Goal: Information Seeking & Learning: Learn about a topic

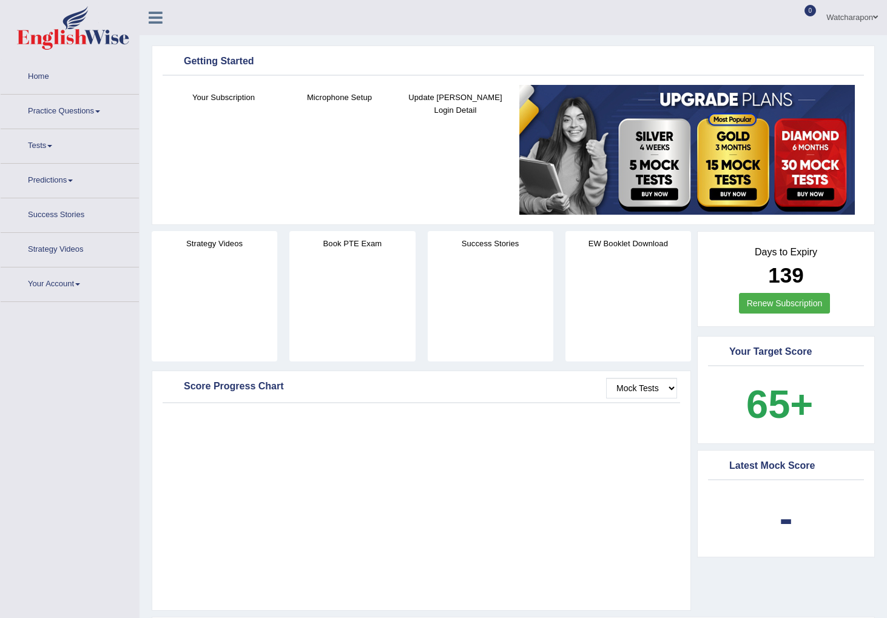
click at [41, 100] on link "Practice Questions" at bounding box center [70, 110] width 138 height 30
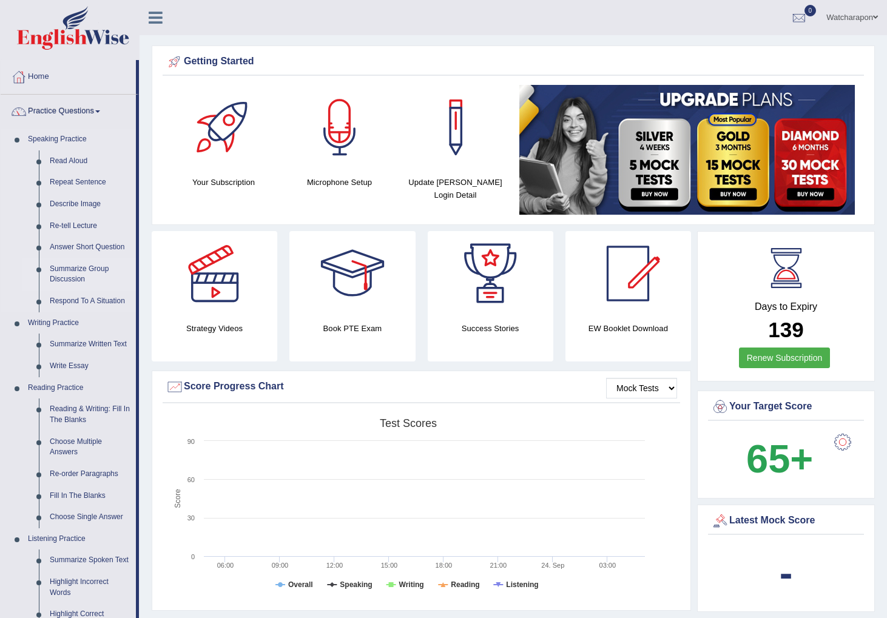
click at [54, 267] on link "Summarize Group Discussion" at bounding box center [90, 275] width 92 height 32
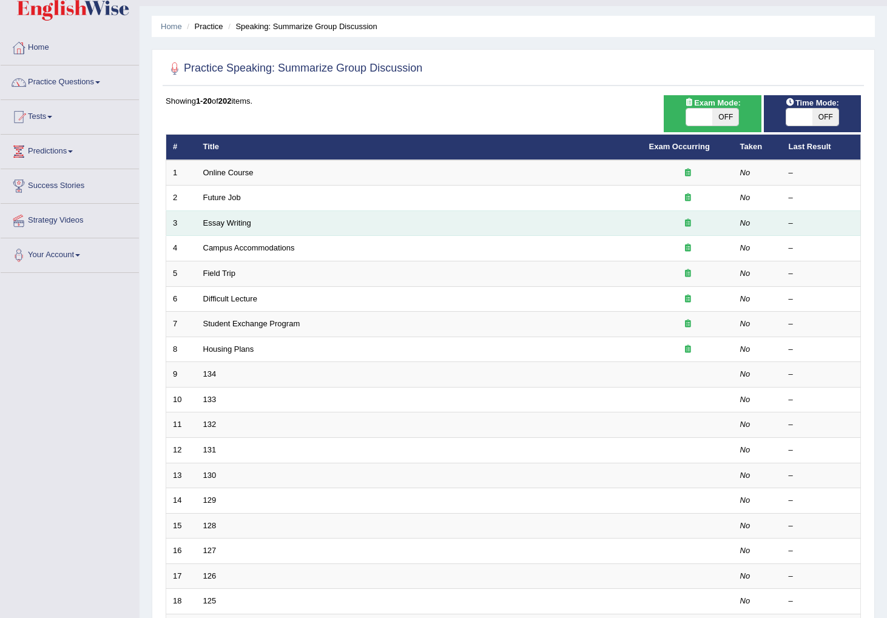
scroll to position [30, 0]
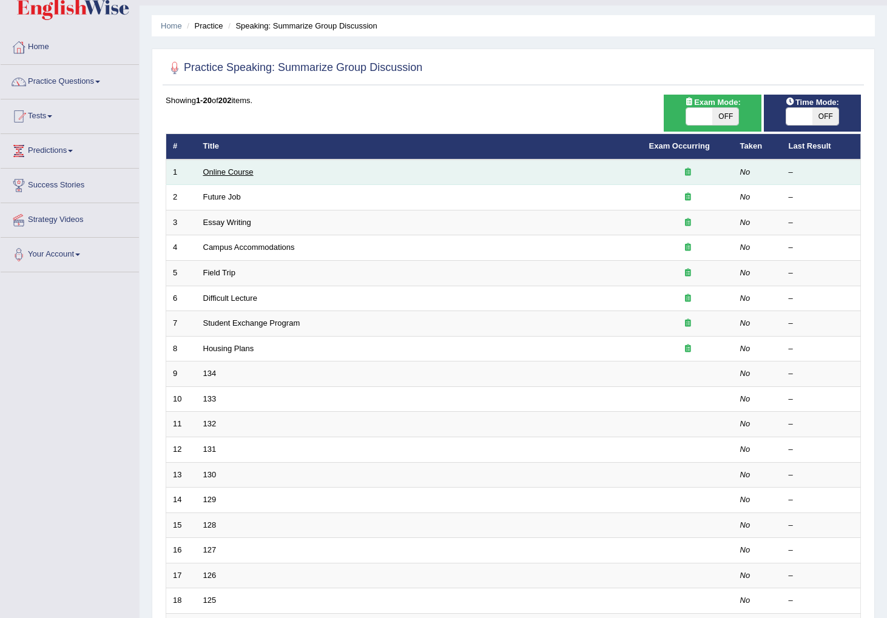
click at [224, 172] on link "Online Course" at bounding box center [228, 171] width 50 height 9
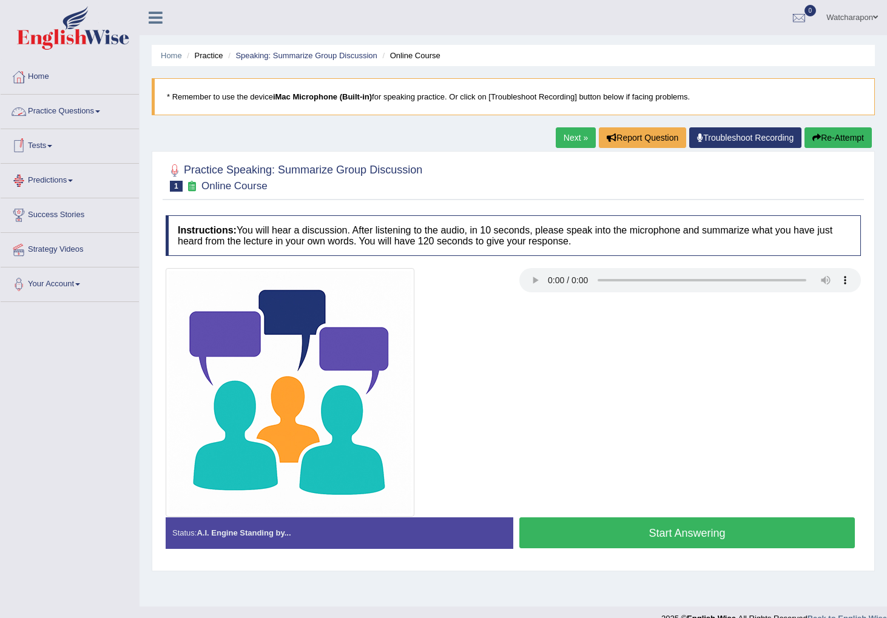
click at [70, 113] on link "Practice Questions" at bounding box center [70, 110] width 138 height 30
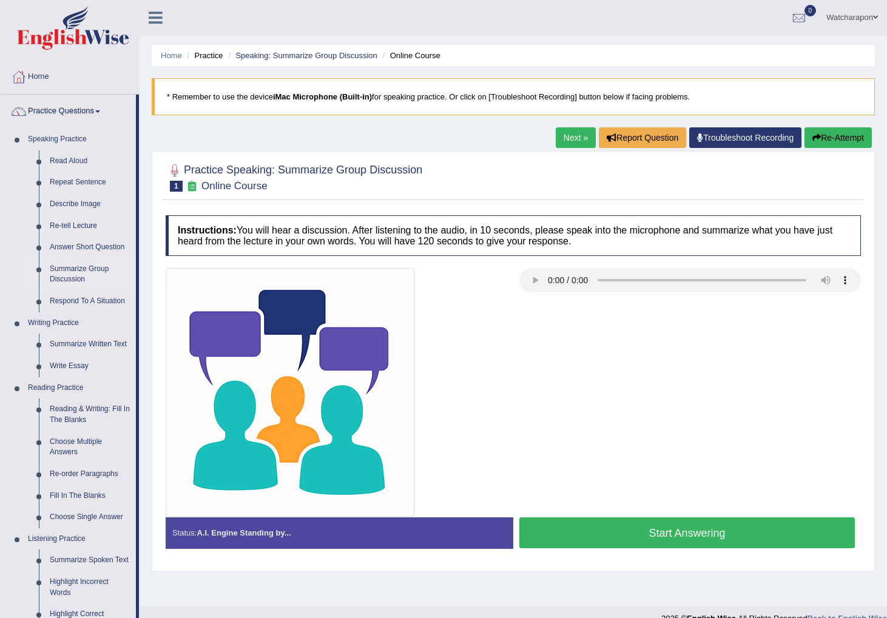
click at [67, 266] on link "Summarize Group Discussion" at bounding box center [90, 275] width 92 height 32
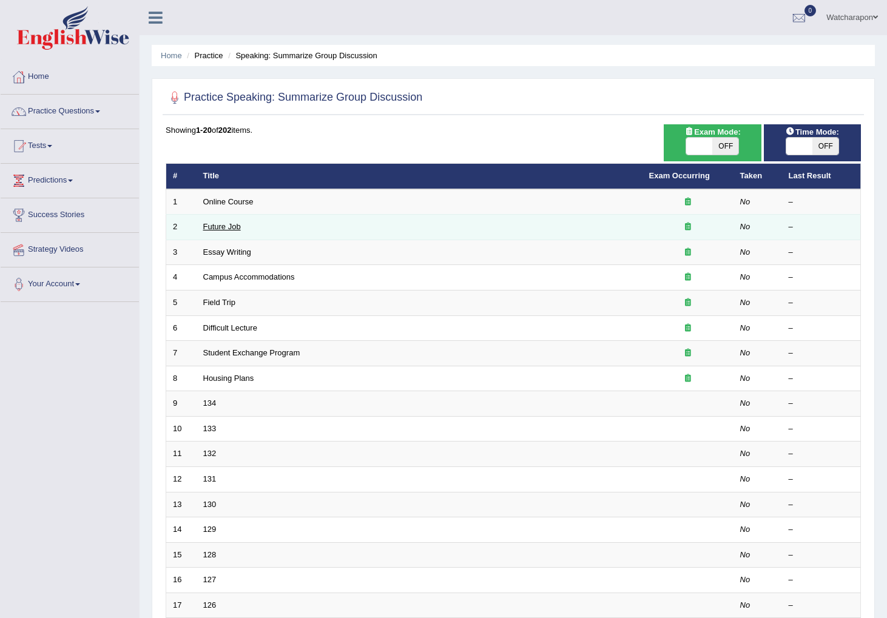
click at [223, 224] on link "Future Job" at bounding box center [222, 226] width 38 height 9
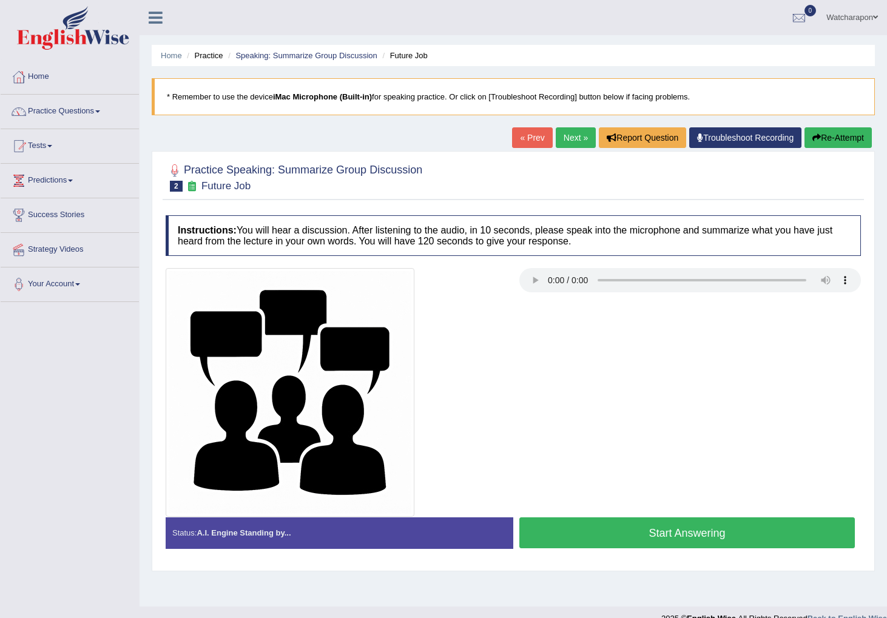
click at [848, 16] on link "Watcharapon" at bounding box center [852, 16] width 70 height 32
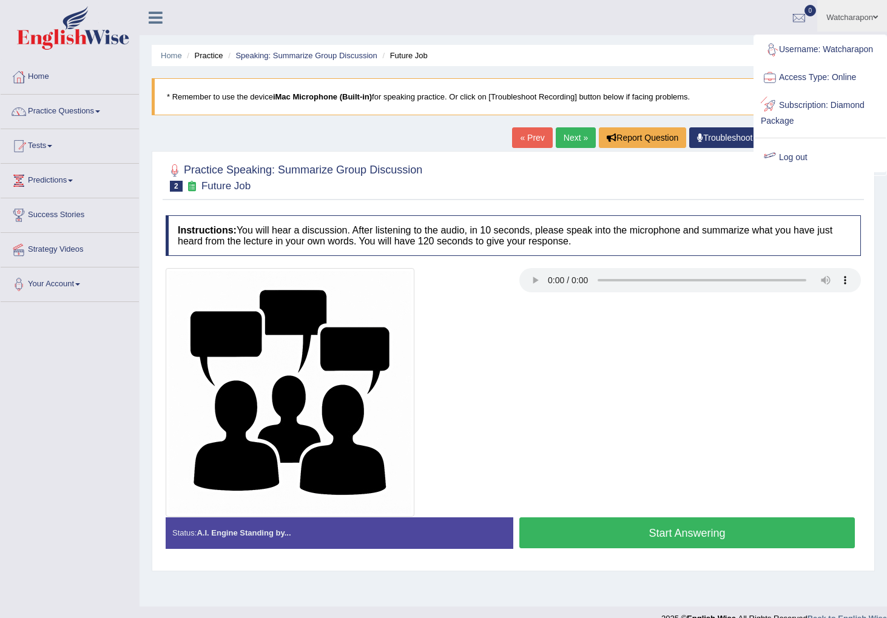
click at [788, 154] on link "Log out" at bounding box center [820, 158] width 131 height 28
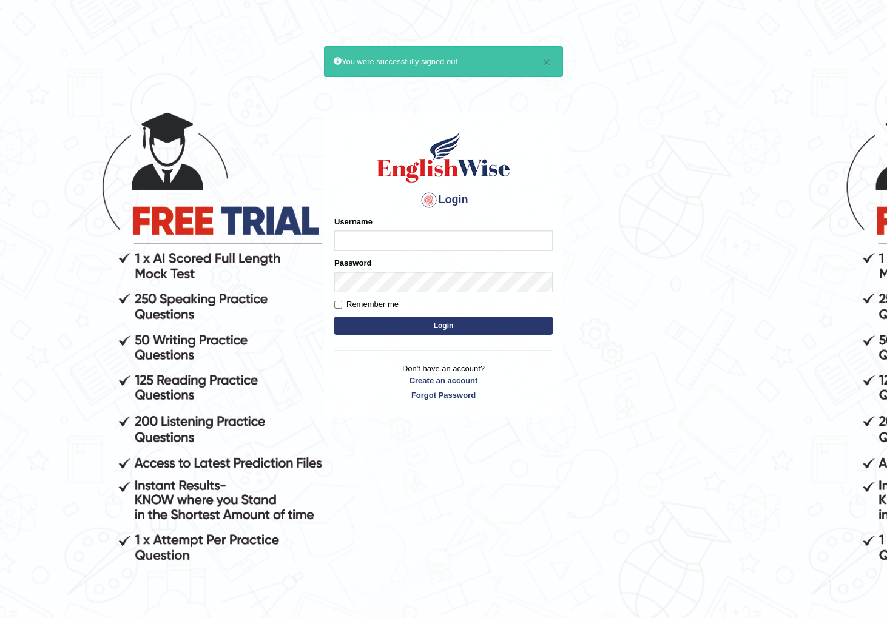
type input "watcharapon"
click at [417, 325] on button "Login" at bounding box center [443, 326] width 218 height 18
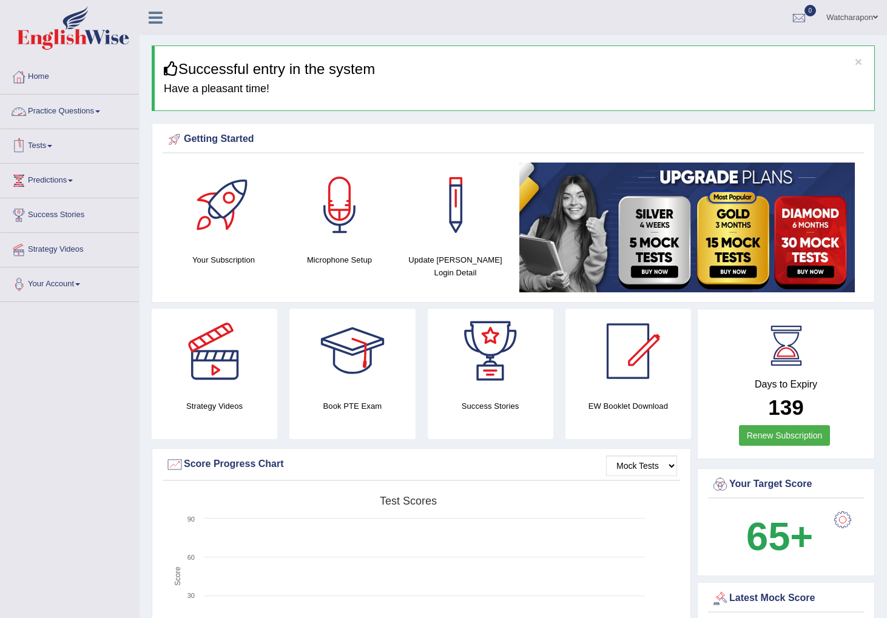
click at [47, 110] on link "Practice Questions" at bounding box center [70, 110] width 138 height 30
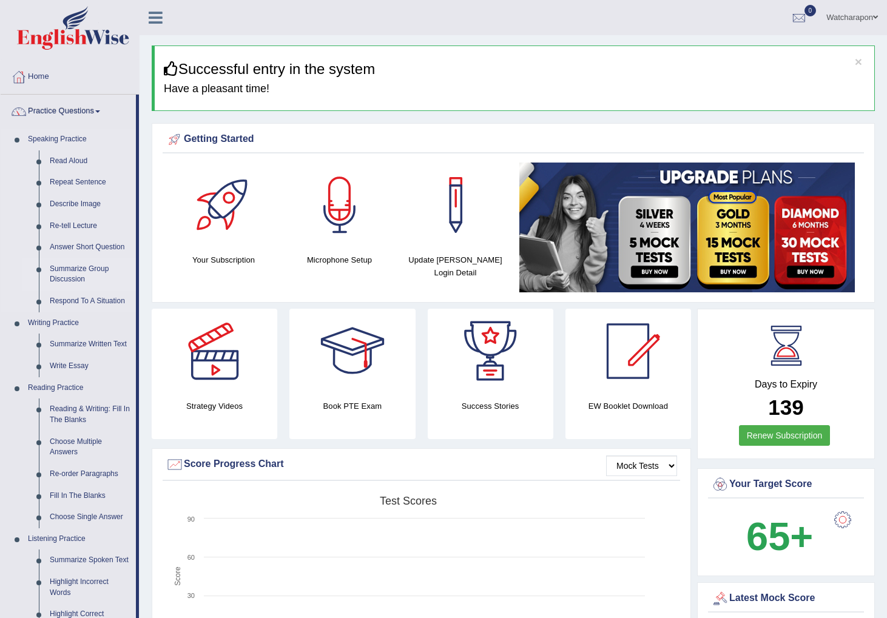
click at [73, 272] on link "Summarize Group Discussion" at bounding box center [90, 275] width 92 height 32
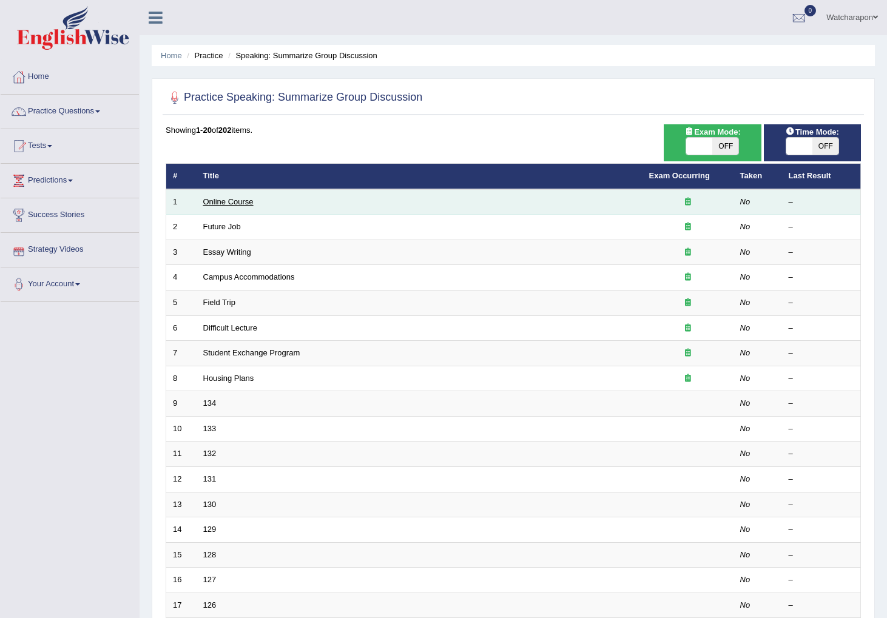
click at [231, 203] on link "Online Course" at bounding box center [228, 201] width 50 height 9
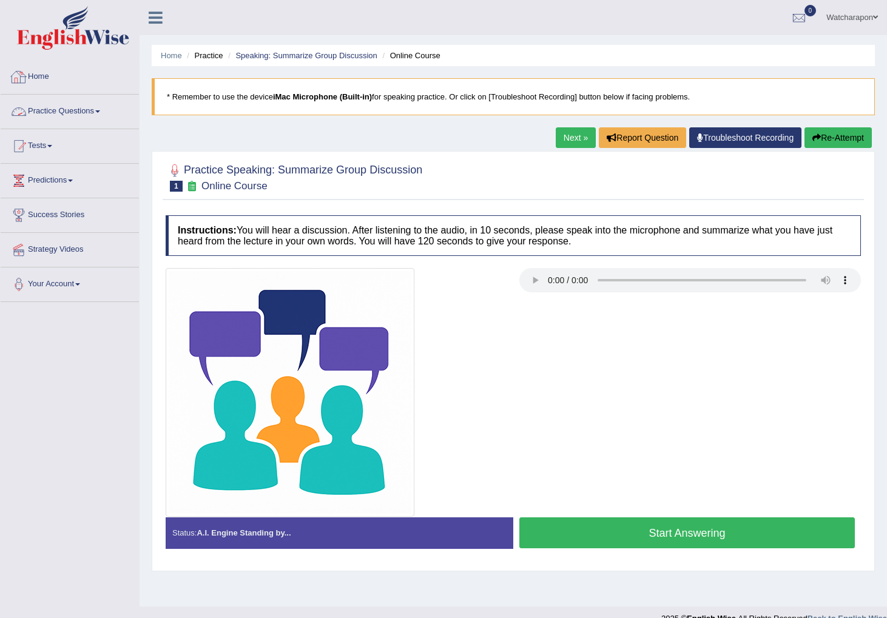
click at [55, 112] on link "Practice Questions" at bounding box center [70, 110] width 138 height 30
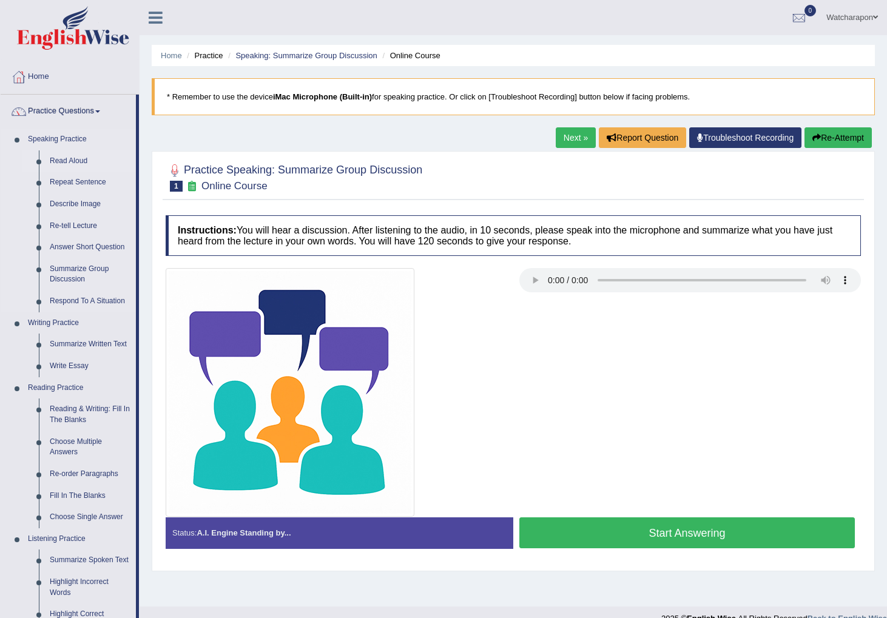
click at [65, 161] on link "Read Aloud" at bounding box center [90, 161] width 92 height 22
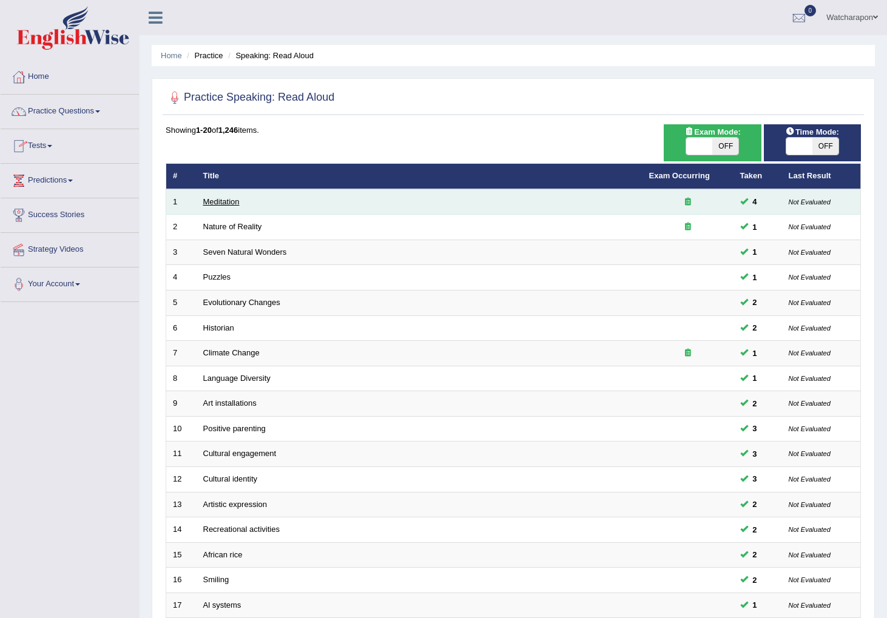
click at [220, 205] on link "Meditation" at bounding box center [221, 201] width 36 height 9
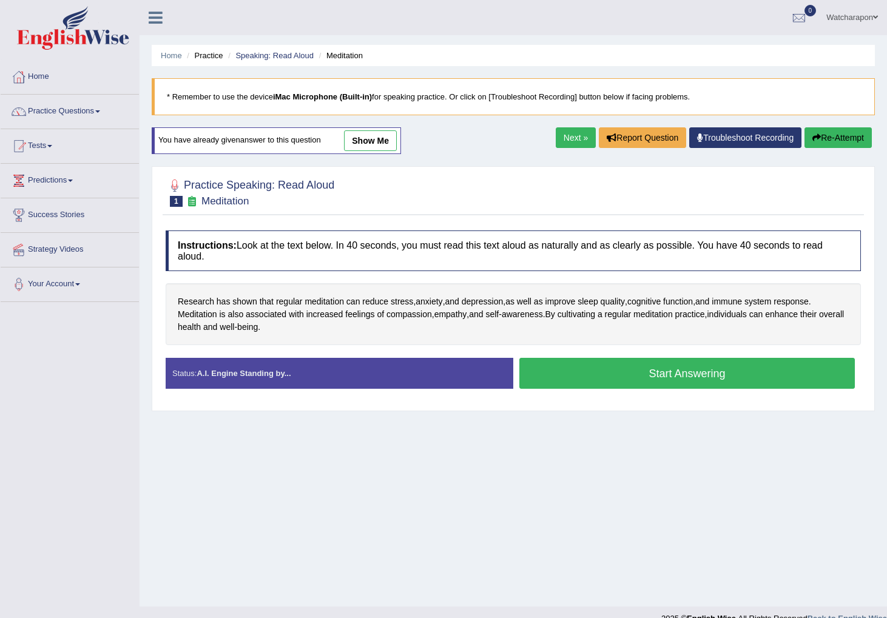
click at [563, 380] on button "Start Answering" at bounding box center [687, 373] width 336 height 31
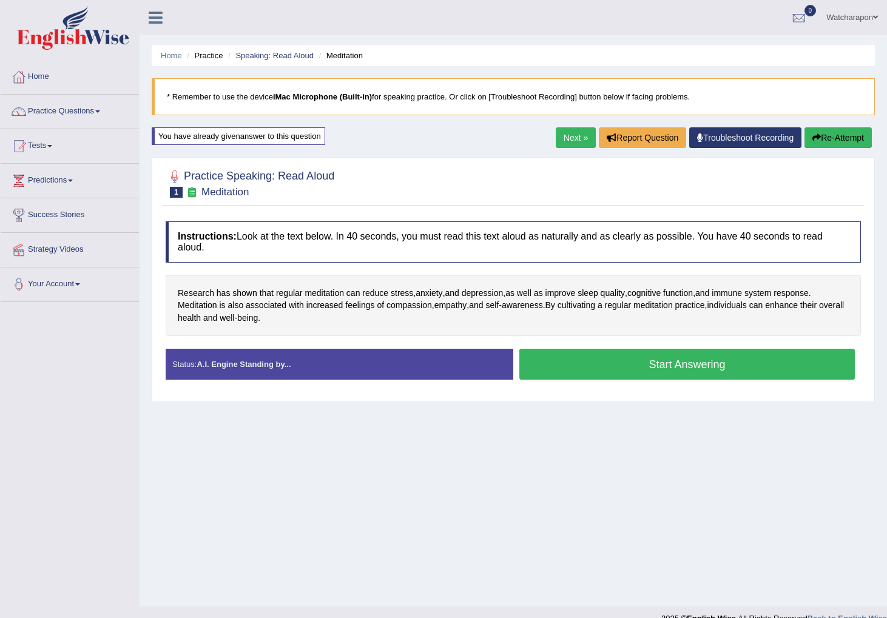
click at [556, 369] on button "Start Answering" at bounding box center [687, 364] width 336 height 31
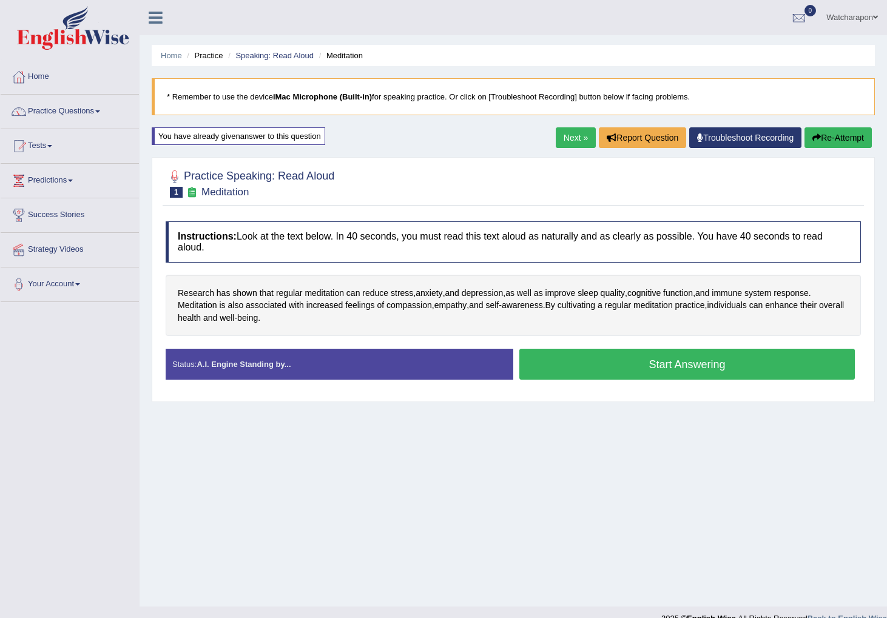
click at [556, 369] on button "Start Answering" at bounding box center [687, 364] width 336 height 31
